Goal: Find specific page/section: Find specific page/section

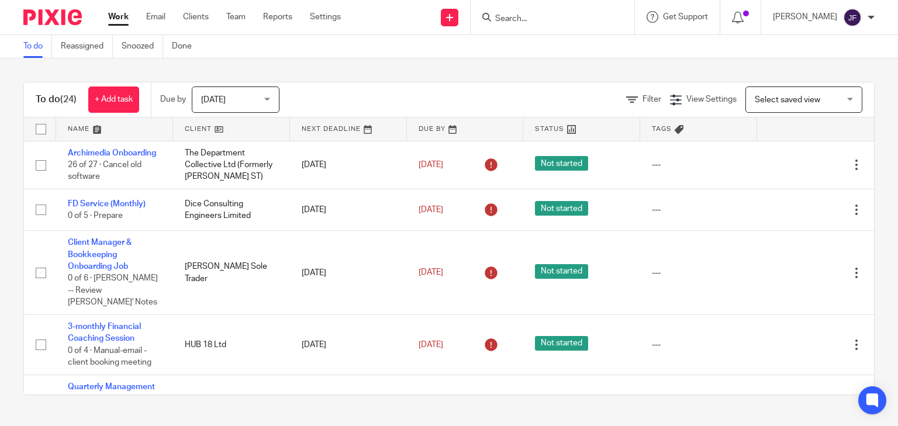
click at [547, 22] on input "Search" at bounding box center [546, 19] width 105 height 11
click at [599, 14] on input "Search" at bounding box center [546, 19] width 105 height 11
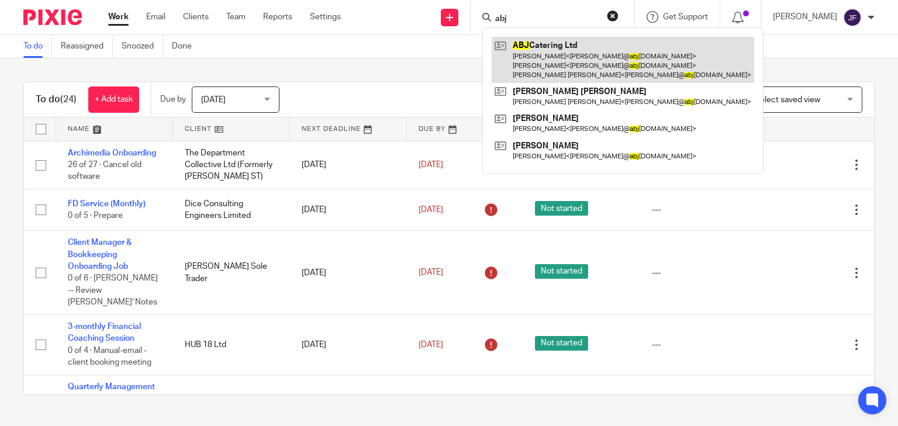
type input "abj"
click at [595, 52] on link at bounding box center [623, 60] width 263 height 46
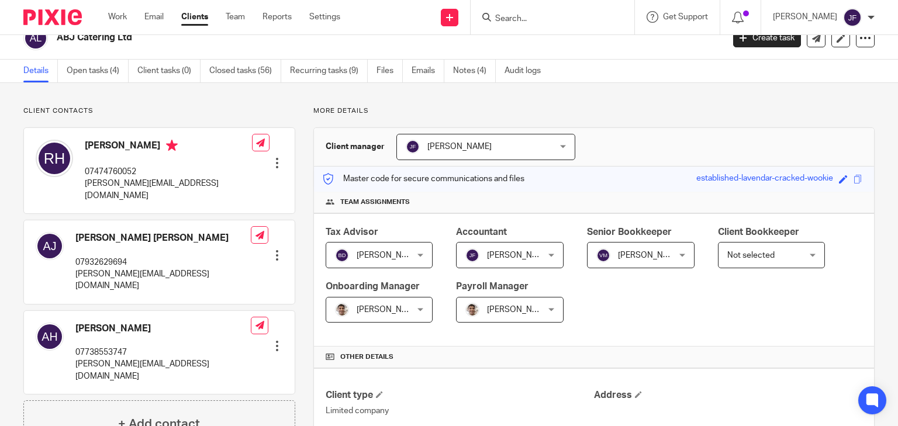
scroll to position [47, 0]
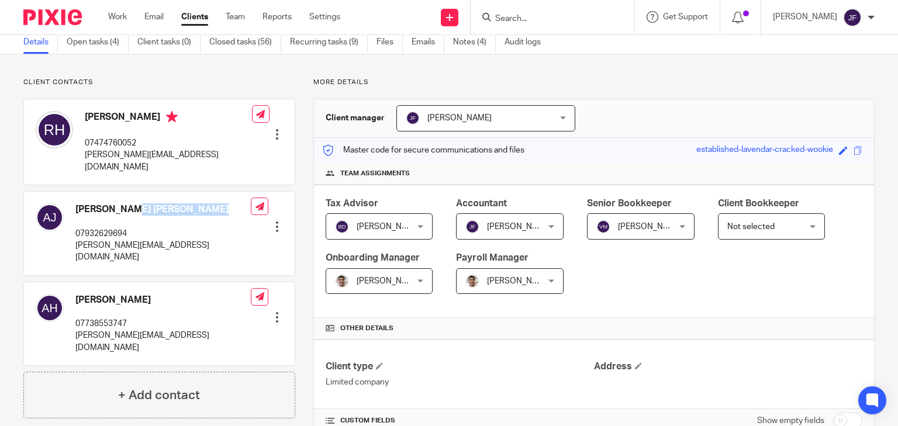
drag, startPoint x: 77, startPoint y: 196, endPoint x: 156, endPoint y: 196, distance: 78.9
click at [156, 204] on h4 "[PERSON_NAME] [PERSON_NAME]" at bounding box center [162, 210] width 175 height 12
copy h4 "[PERSON_NAME] [PERSON_NAME]"
